Goal: Check status: Check status

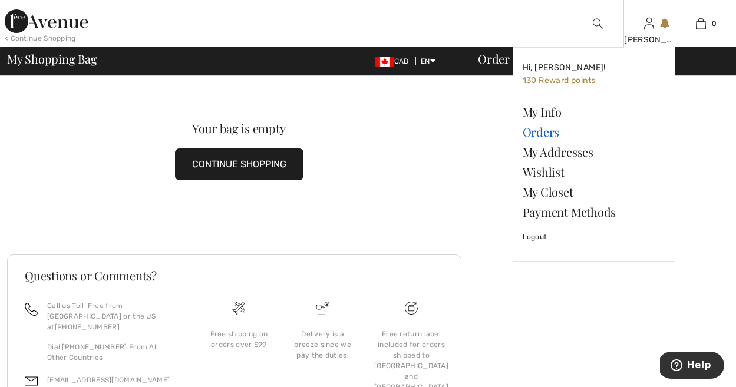
click at [544, 134] on link "Orders" at bounding box center [593, 132] width 143 height 20
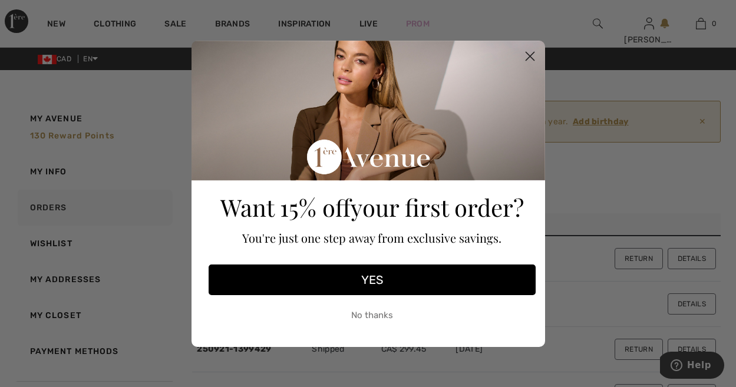
click at [526, 54] on circle "Close dialog" at bounding box center [528, 55] width 19 height 19
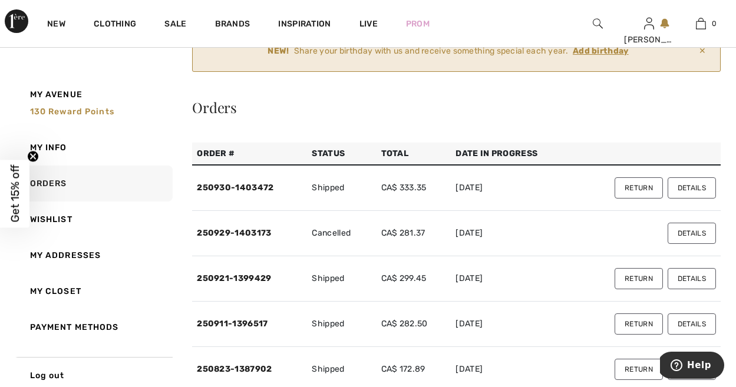
scroll to position [71, 0]
click at [681, 243] on button "Details" at bounding box center [691, 232] width 48 height 21
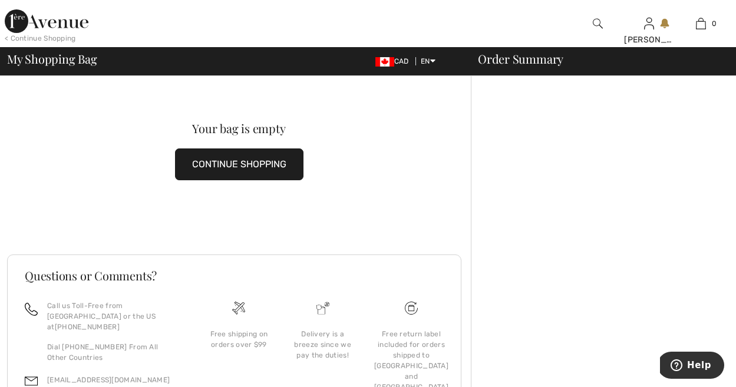
click at [525, 61] on div "Order Summary" at bounding box center [596, 59] width 265 height 12
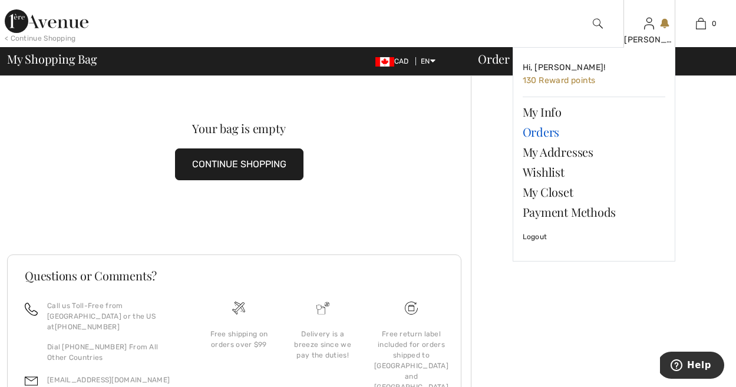
click at [547, 131] on link "Orders" at bounding box center [593, 132] width 143 height 20
click at [548, 131] on link "Orders" at bounding box center [593, 132] width 143 height 20
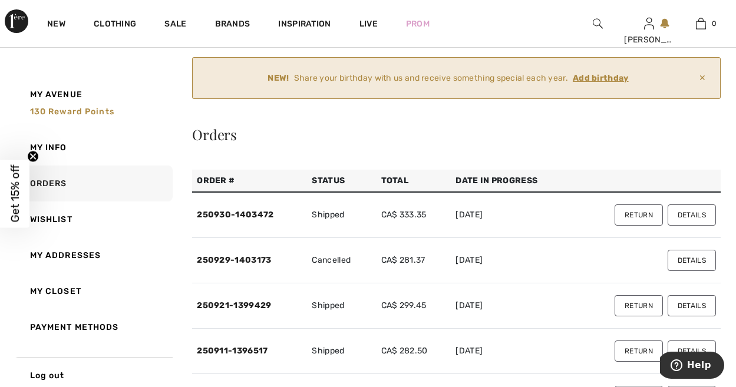
scroll to position [47, 0]
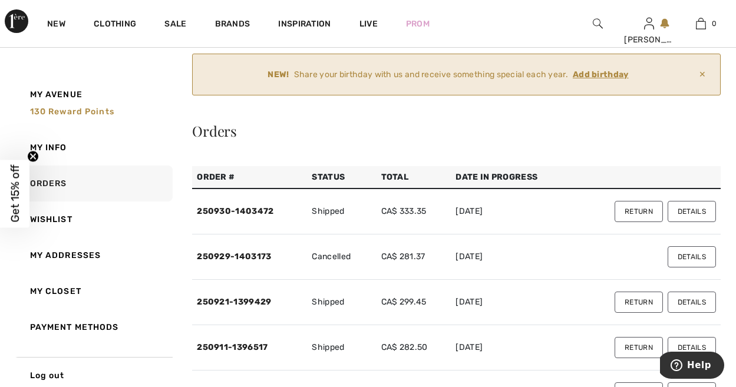
click at [419, 307] on td "CA$ 299.45" at bounding box center [413, 302] width 75 height 45
click at [241, 300] on link "250921-1399429" at bounding box center [234, 302] width 74 height 10
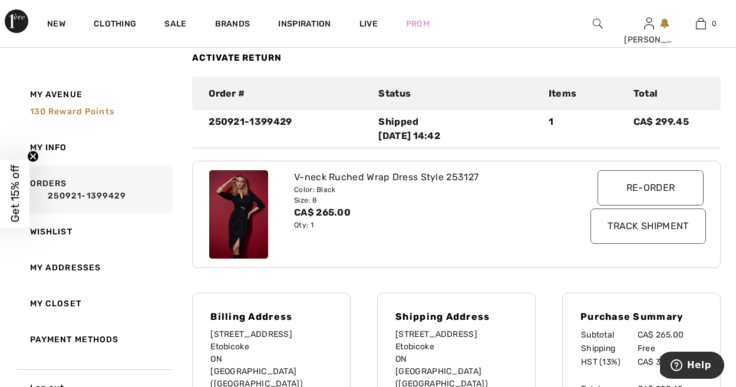
scroll to position [182, 0]
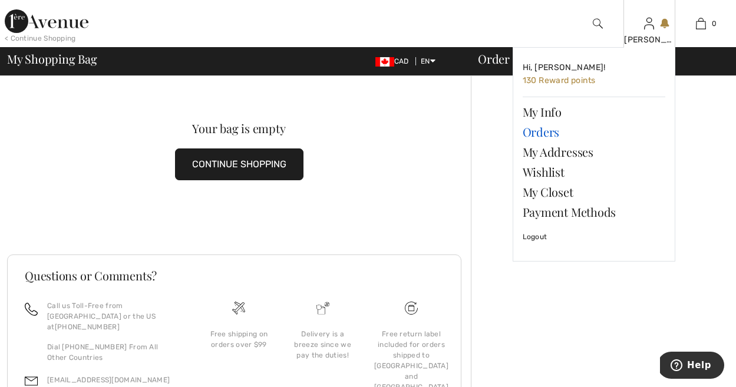
click at [550, 133] on link "Orders" at bounding box center [593, 132] width 143 height 20
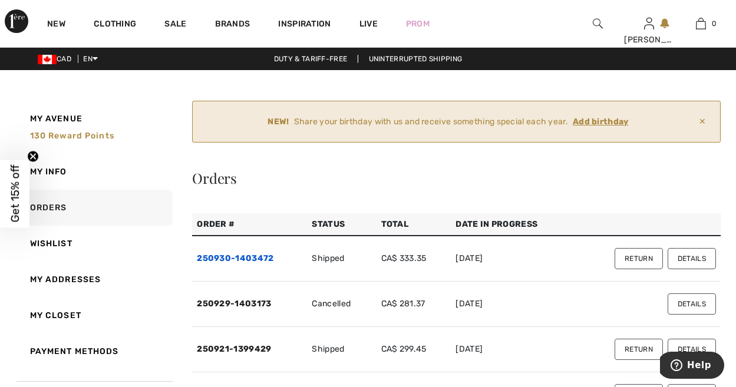
click at [230, 257] on link "250930-1403472" at bounding box center [235, 258] width 77 height 10
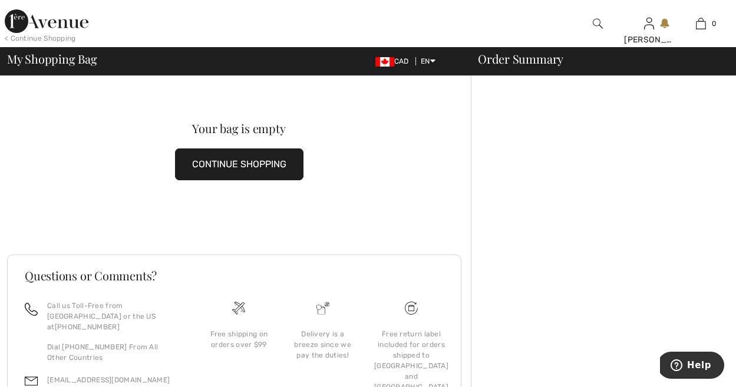
click at [512, 63] on div "Order Summary" at bounding box center [596, 59] width 265 height 12
click at [610, 131] on div at bounding box center [603, 273] width 265 height 395
click at [538, 59] on div "Order Summary" at bounding box center [596, 59] width 265 height 12
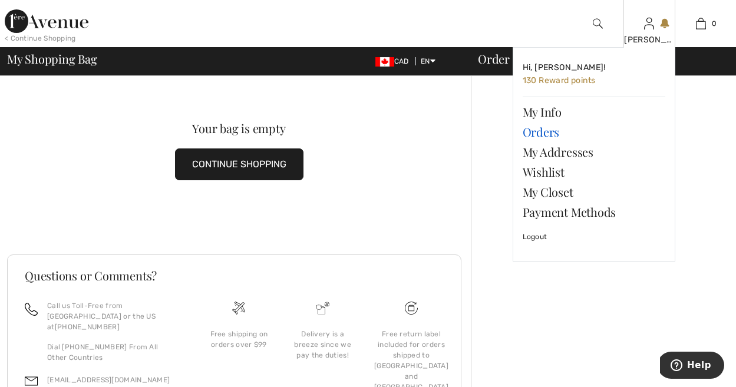
click at [549, 132] on link "Orders" at bounding box center [593, 132] width 143 height 20
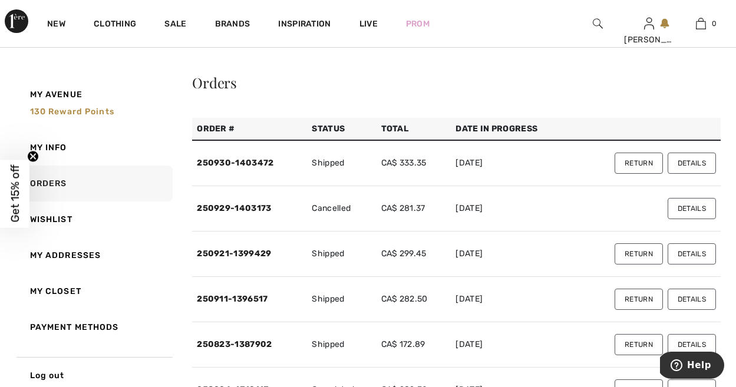
scroll to position [93, 0]
